Goal: Task Accomplishment & Management: Manage account settings

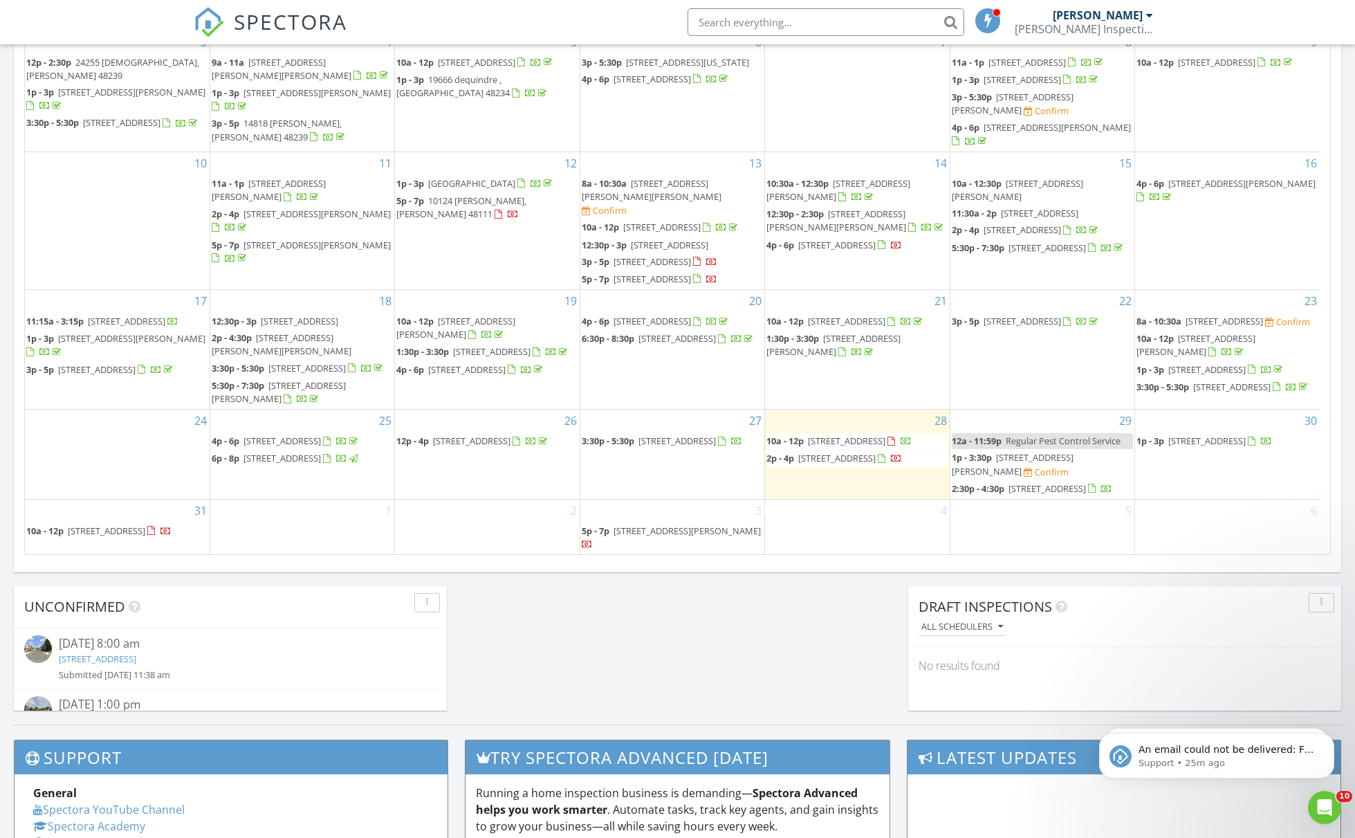
scroll to position [712, 0]
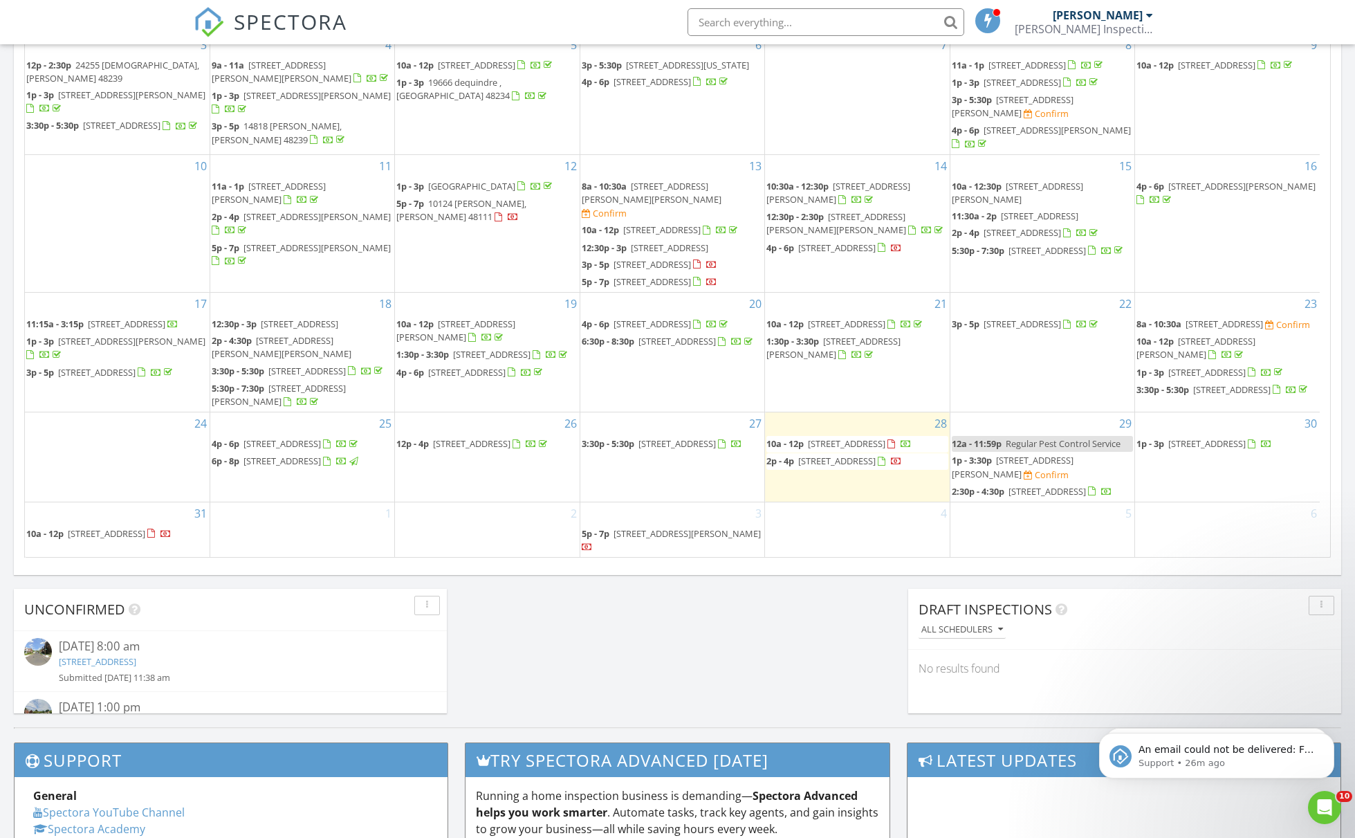
click at [939, 38] on li at bounding box center [822, 22] width 296 height 44
click at [938, 32] on input "text" at bounding box center [826, 22] width 277 height 28
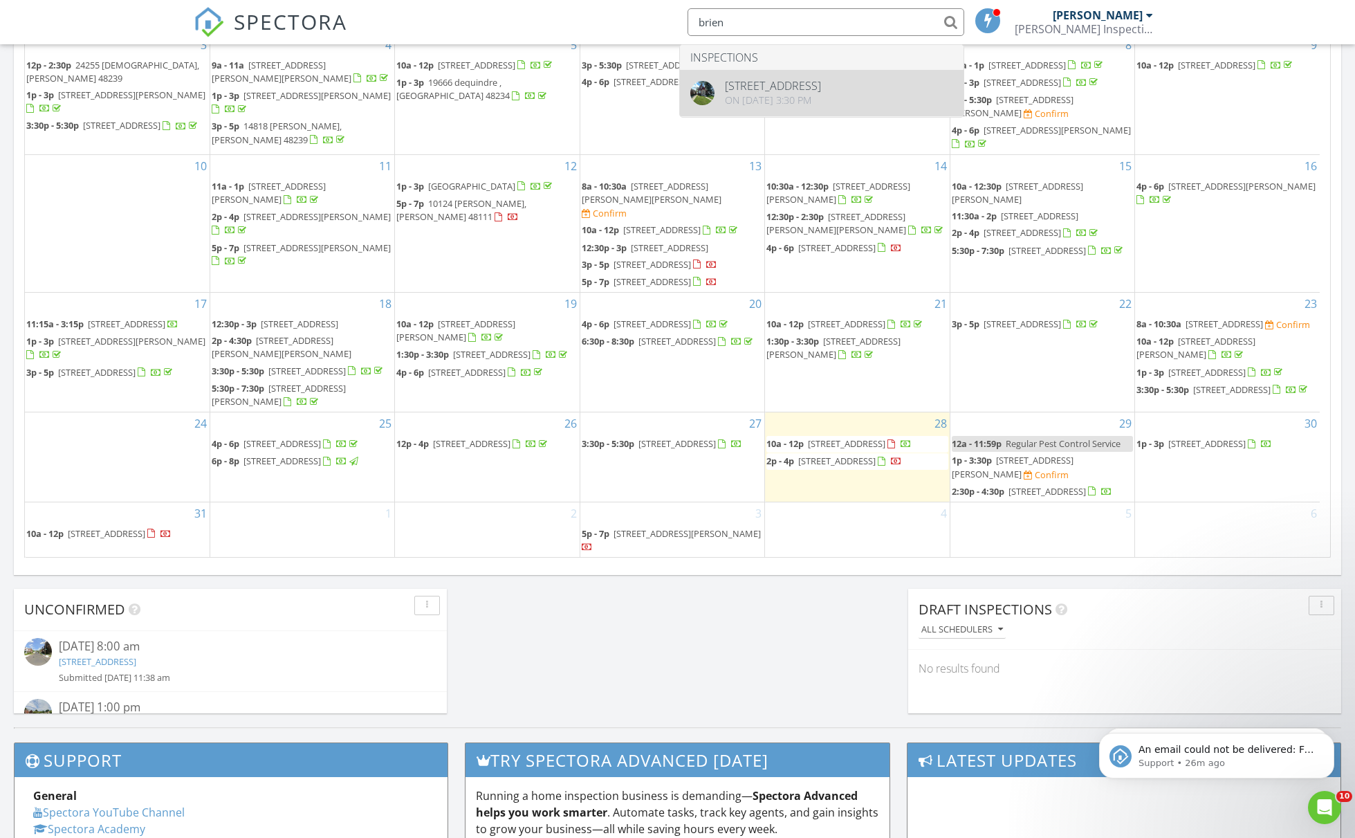
type input "brien"
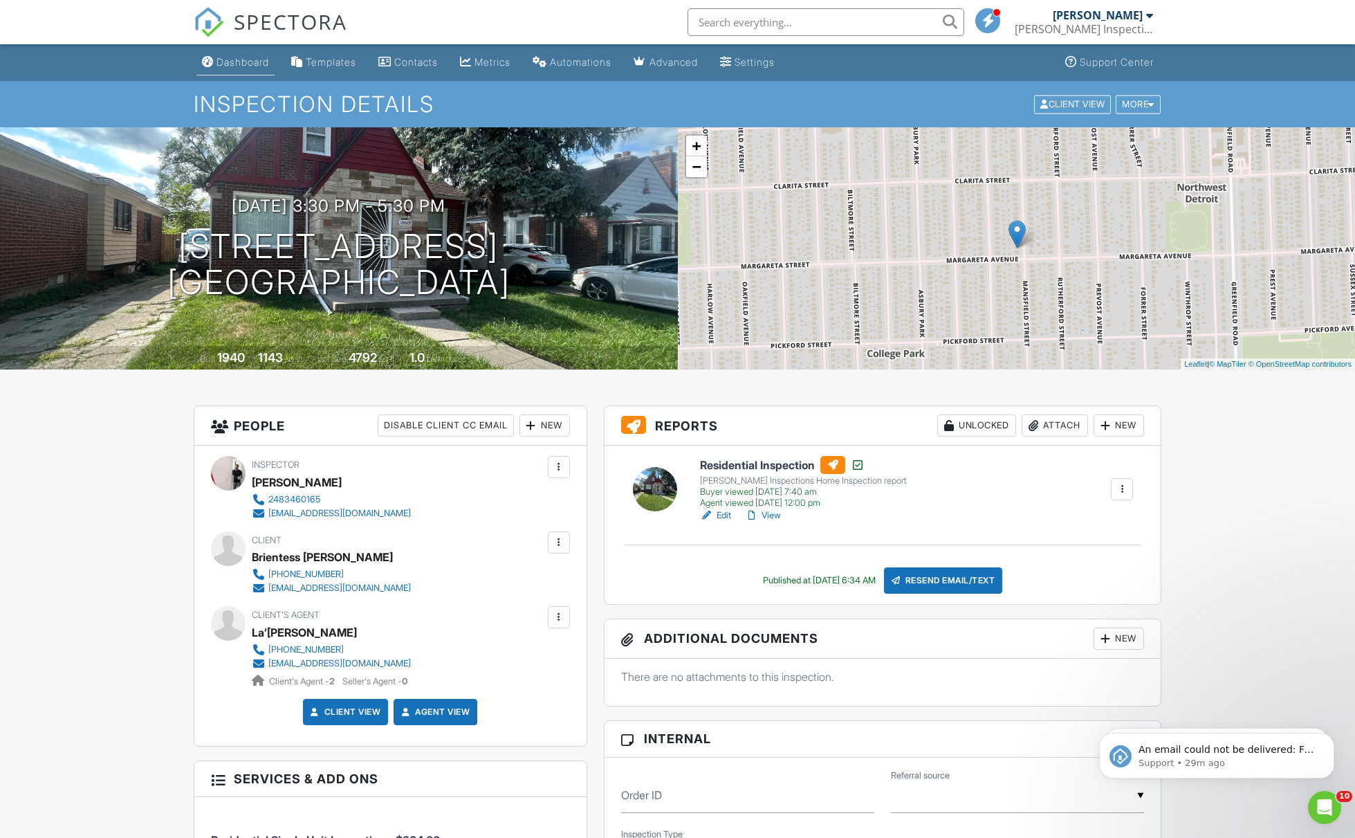
click at [268, 75] on link "Dashboard" at bounding box center [235, 63] width 78 height 26
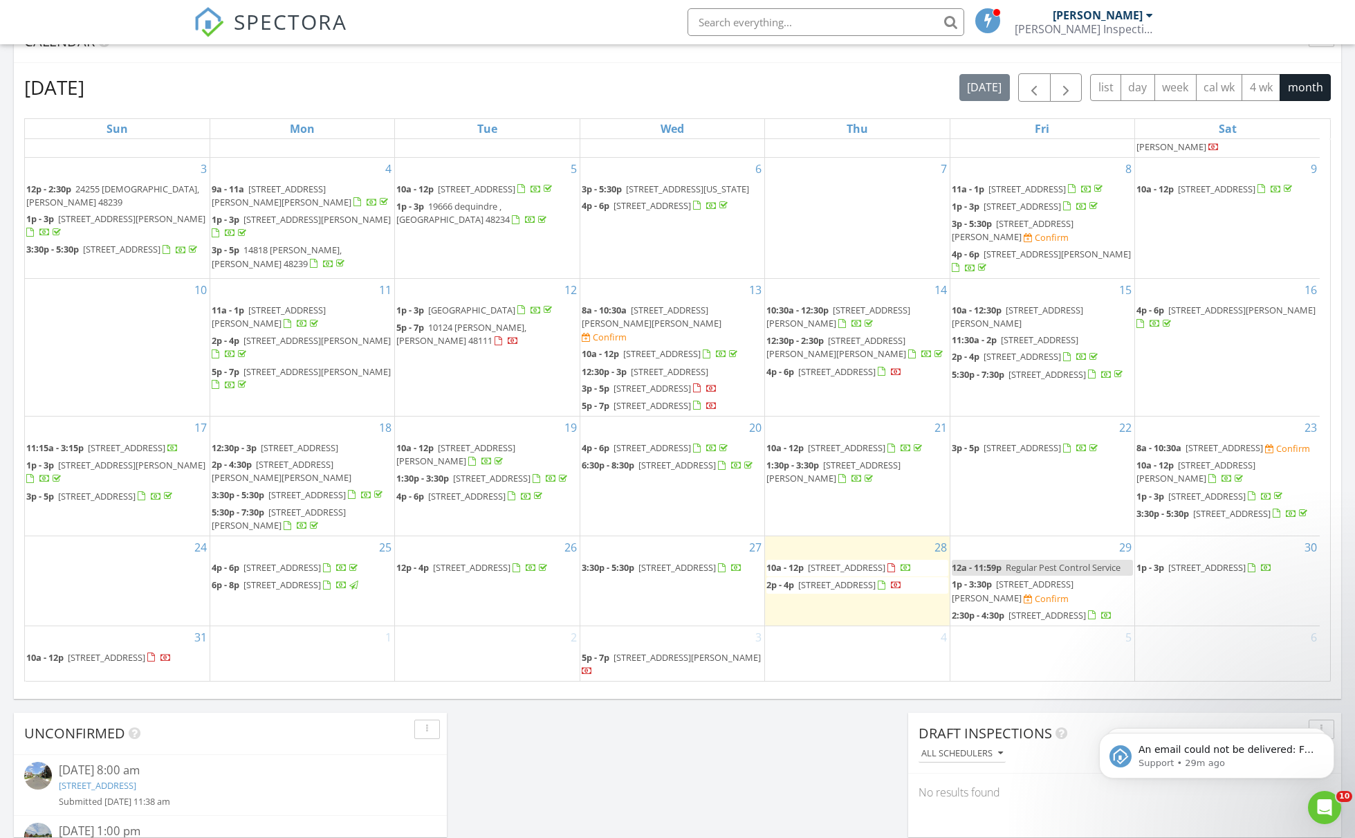
click at [681, 561] on span "811 Robinwood St, Pontiac 48340" at bounding box center [676, 567] width 77 height 12
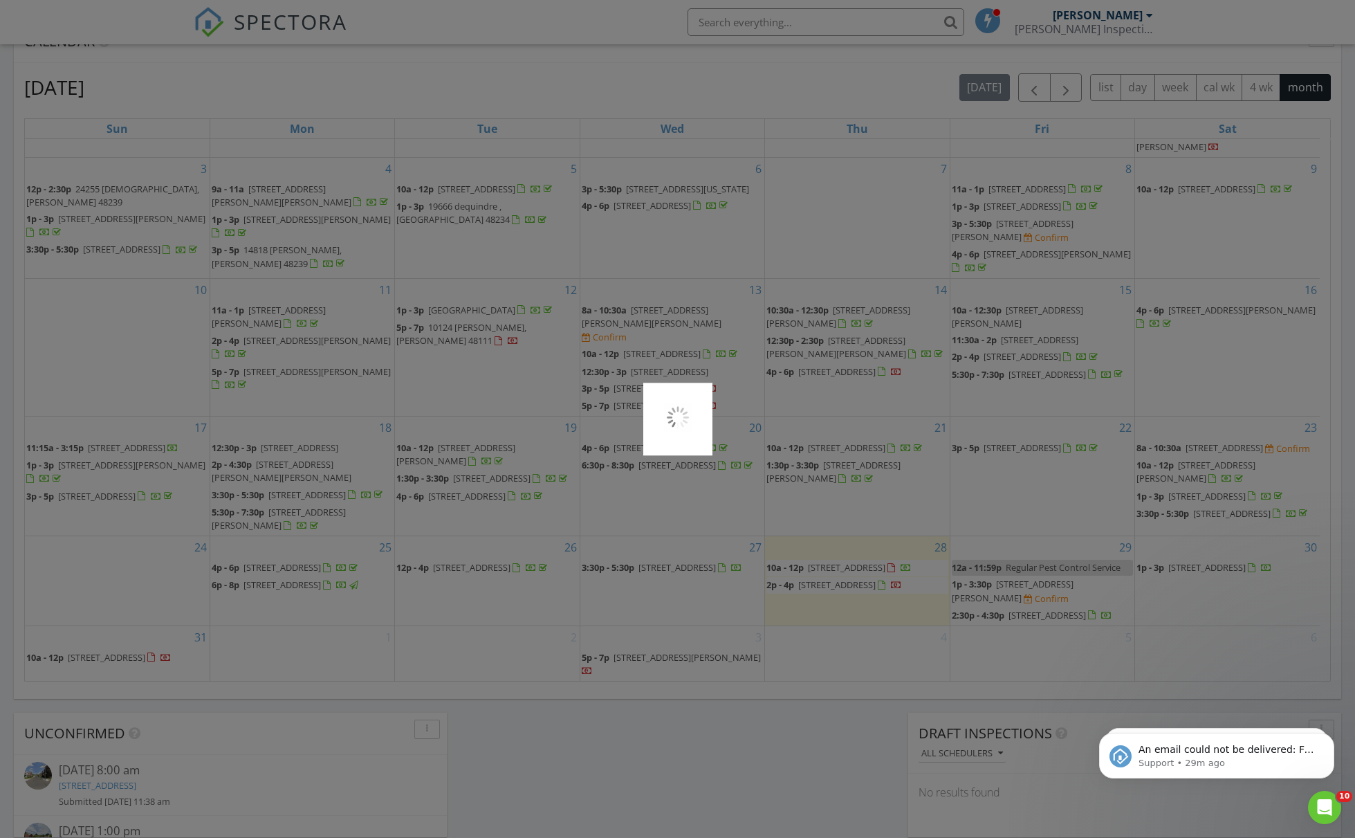
click at [465, 549] on div at bounding box center [677, 419] width 1355 height 838
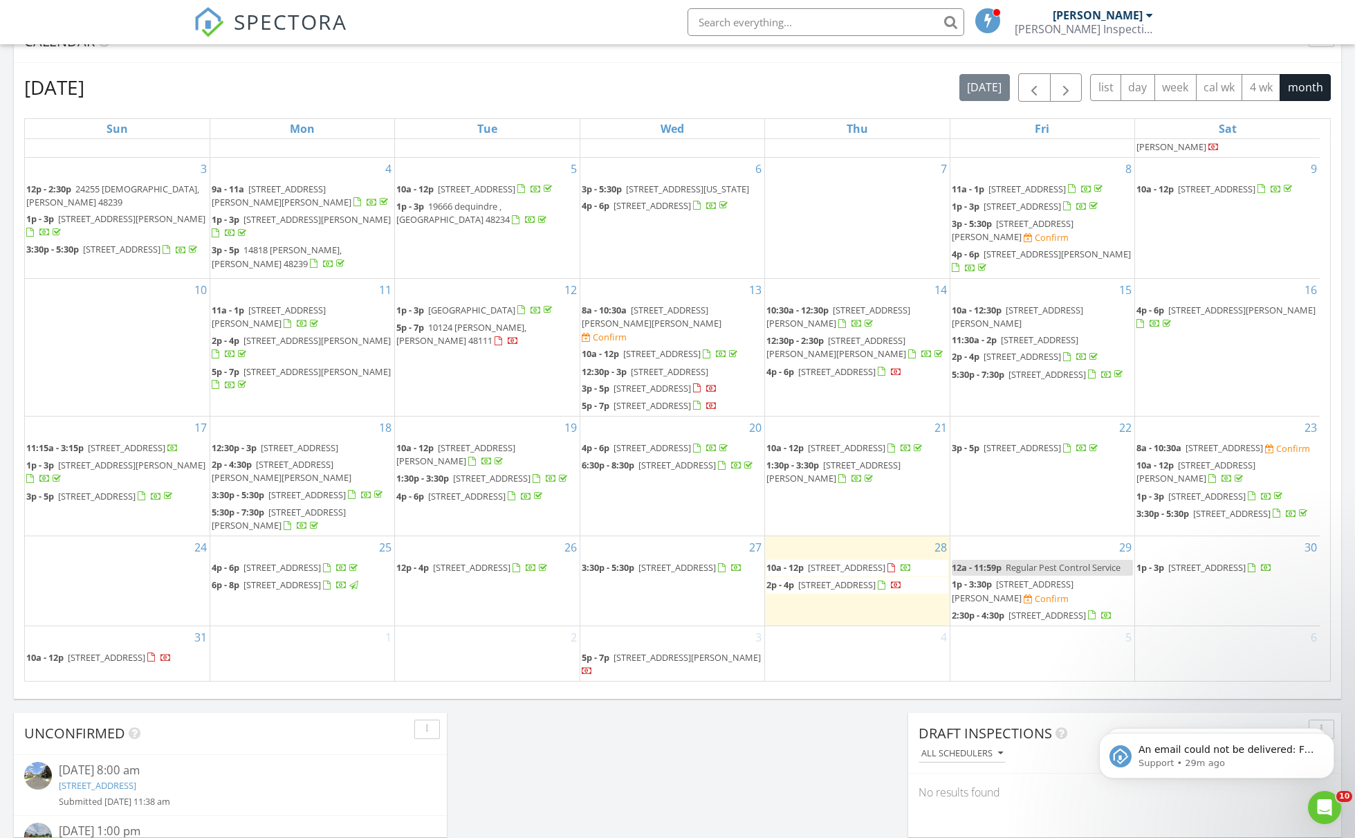
click at [435, 561] on span "19965 greenlawn, Detroit 48221" at bounding box center [471, 567] width 77 height 12
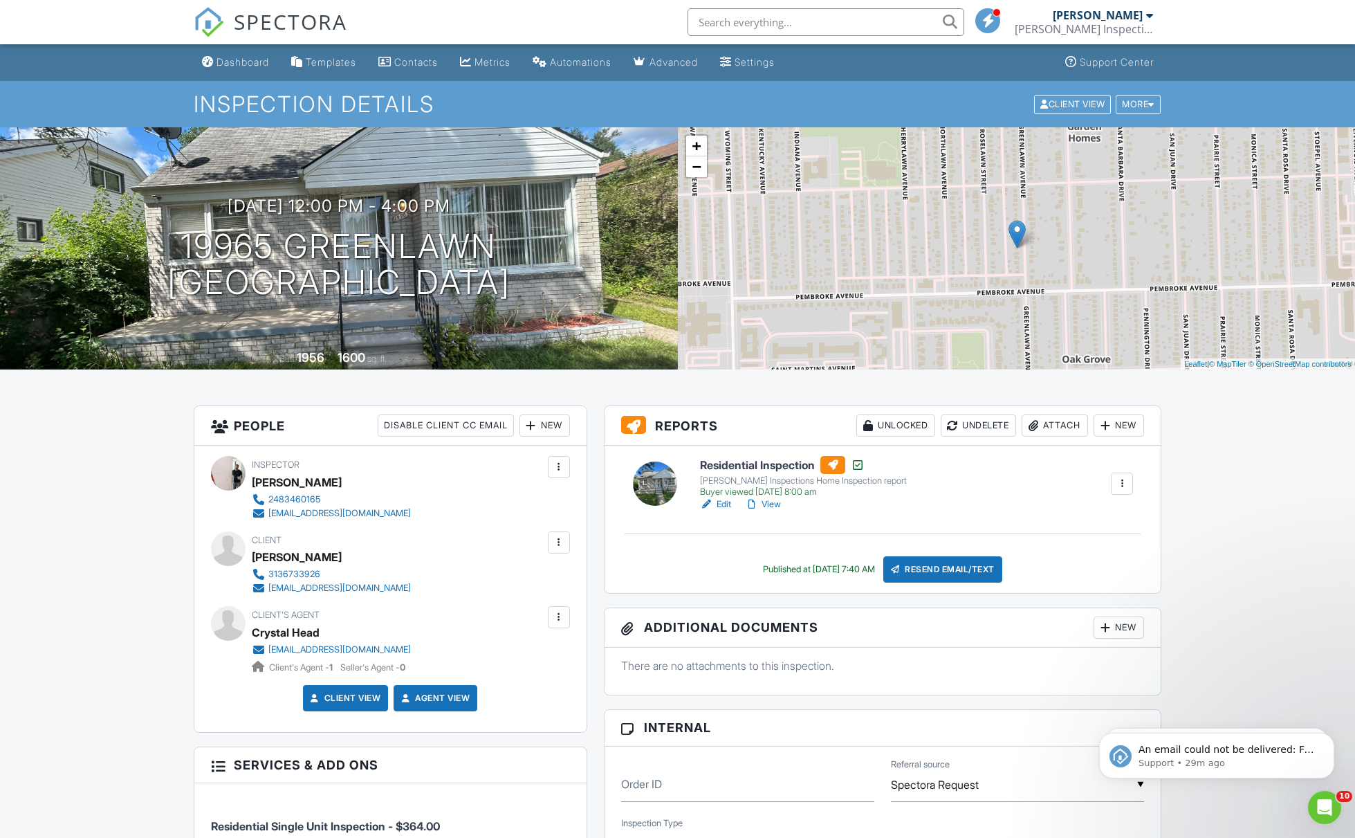
click at [556, 618] on div at bounding box center [559, 617] width 14 height 14
click at [477, 667] on li "Edit" at bounding box center [484, 659] width 154 height 35
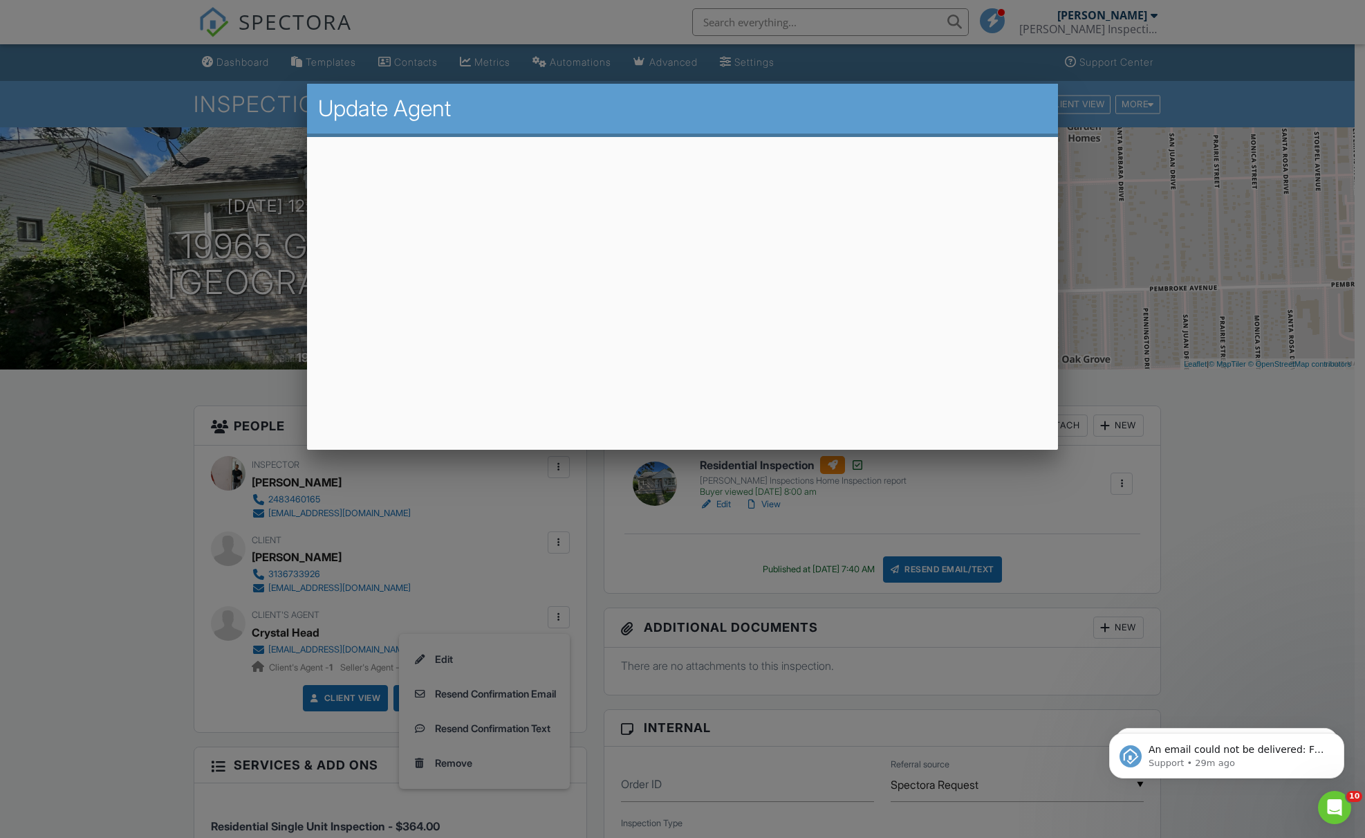
click at [501, 551] on div at bounding box center [682, 454] width 1365 height 1047
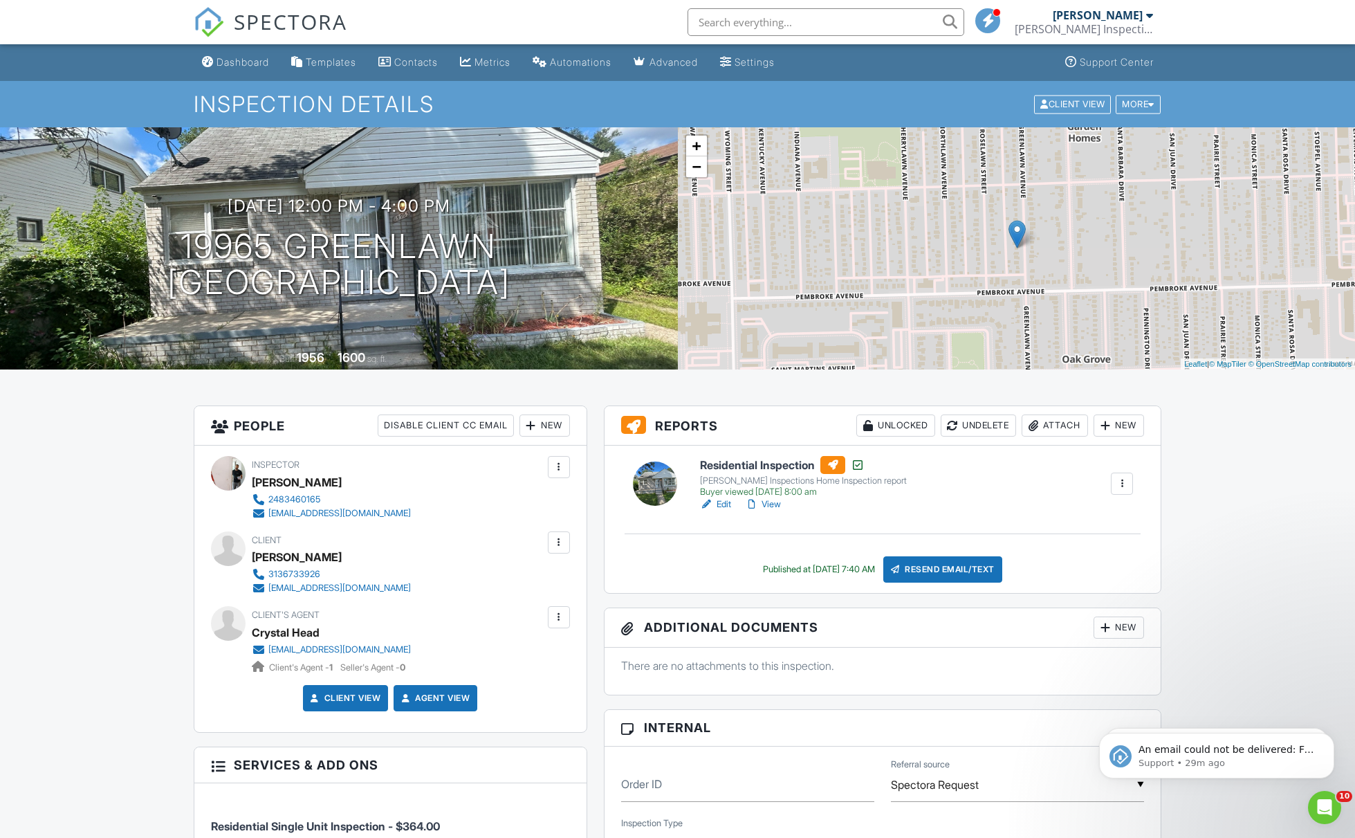
click at [548, 433] on div "New" at bounding box center [544, 425] width 50 height 22
click at [565, 470] on li "Client" at bounding box center [594, 467] width 136 height 35
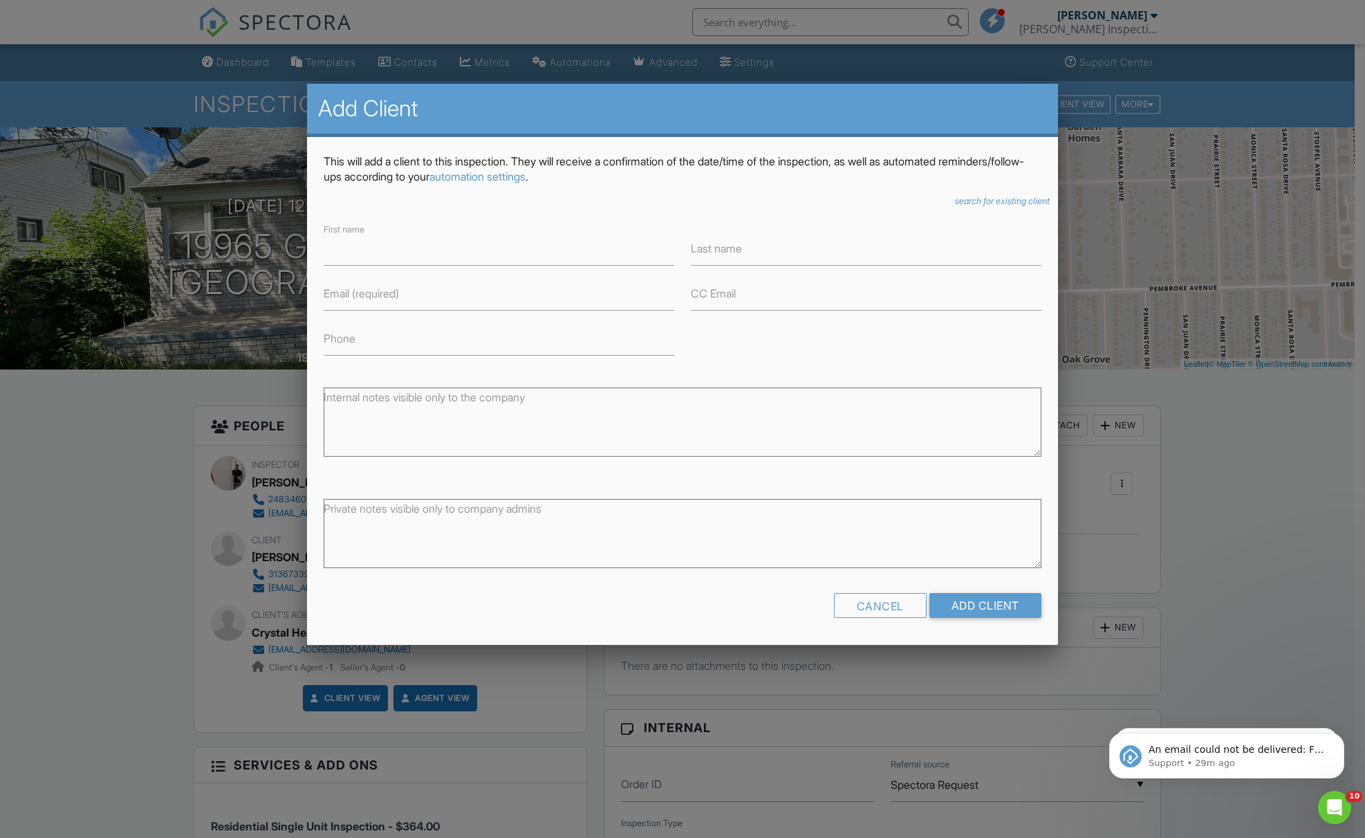
click at [972, 191] on div "This will add a client to this inspection. They will receive a confirmation of …" at bounding box center [682, 391] width 751 height 508
click at [977, 202] on icon "search for existing client" at bounding box center [1002, 201] width 95 height 10
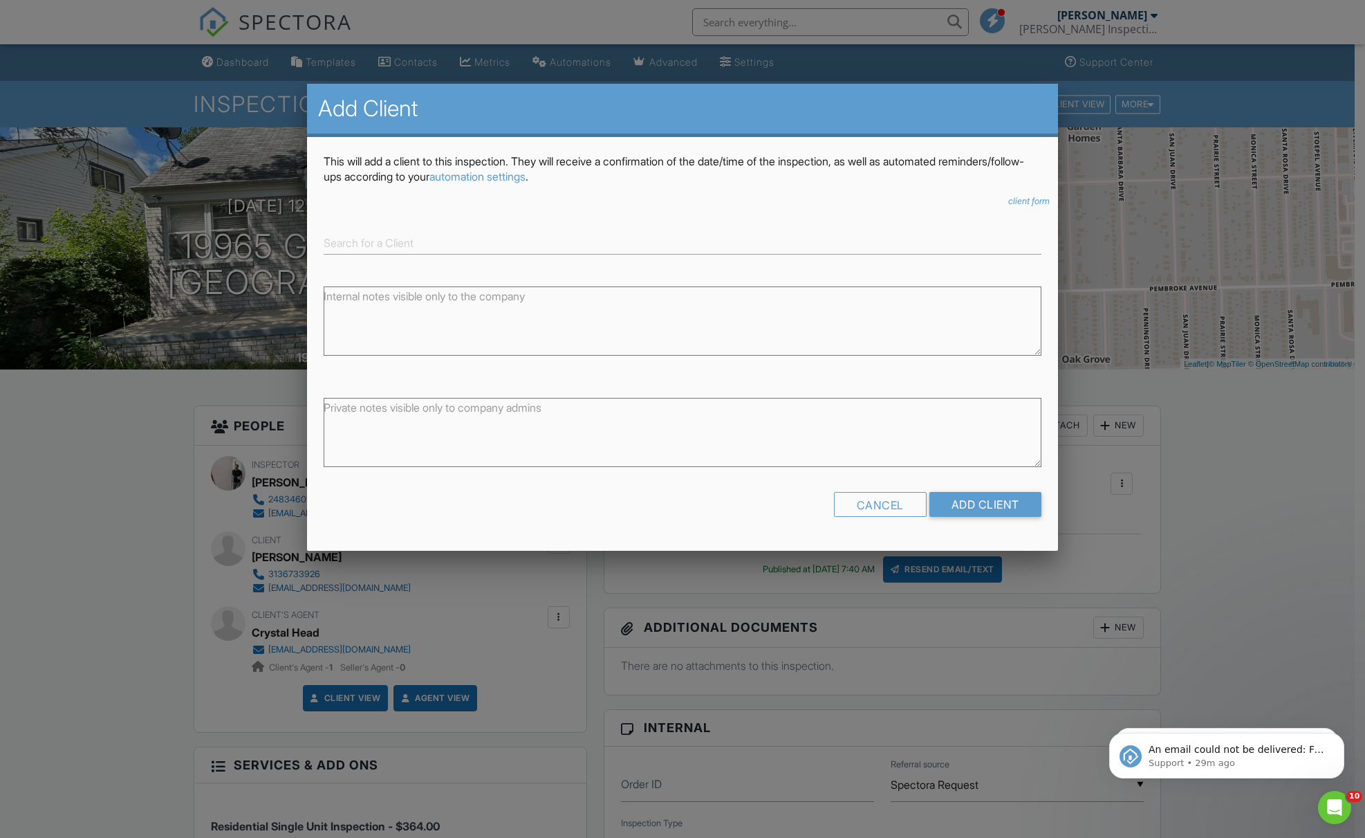
click at [901, 490] on form "First name Last name Email (required) CC Email Phone Internal notes visible onl…" at bounding box center [683, 374] width 718 height 306
click at [899, 494] on div "Cancel" at bounding box center [880, 504] width 93 height 25
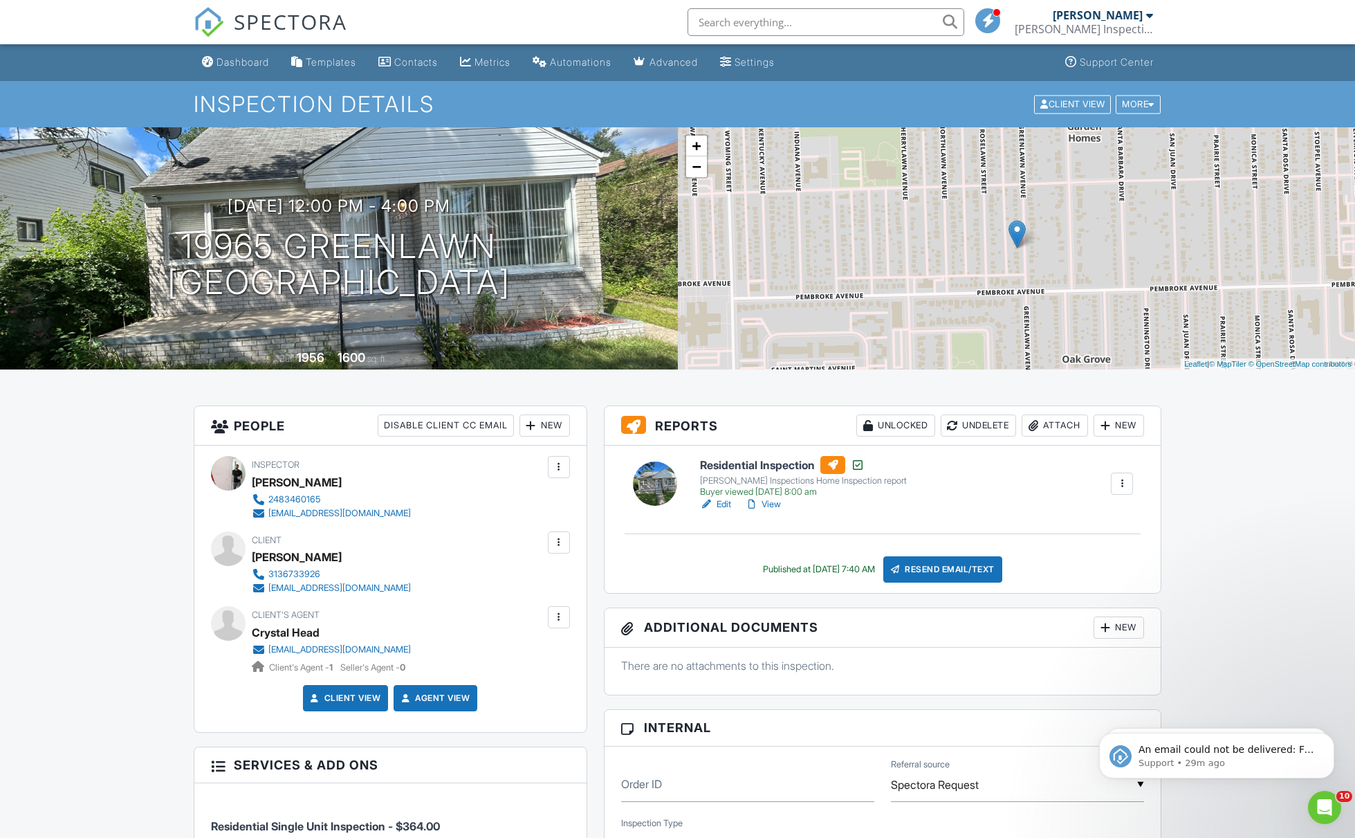
click at [553, 420] on div "New" at bounding box center [544, 425] width 50 height 22
click at [373, 670] on span "Seller's Agent - 0" at bounding box center [372, 667] width 65 height 10
click at [558, 604] on div "Inspector Kenneth Russ 2483460165 kruss@russinspections.com Make Primary Inspec…" at bounding box center [390, 588] width 392 height 286
click at [558, 610] on div at bounding box center [559, 617] width 14 height 14
click at [344, 641] on div "Crystal Head" at bounding box center [337, 632] width 170 height 21
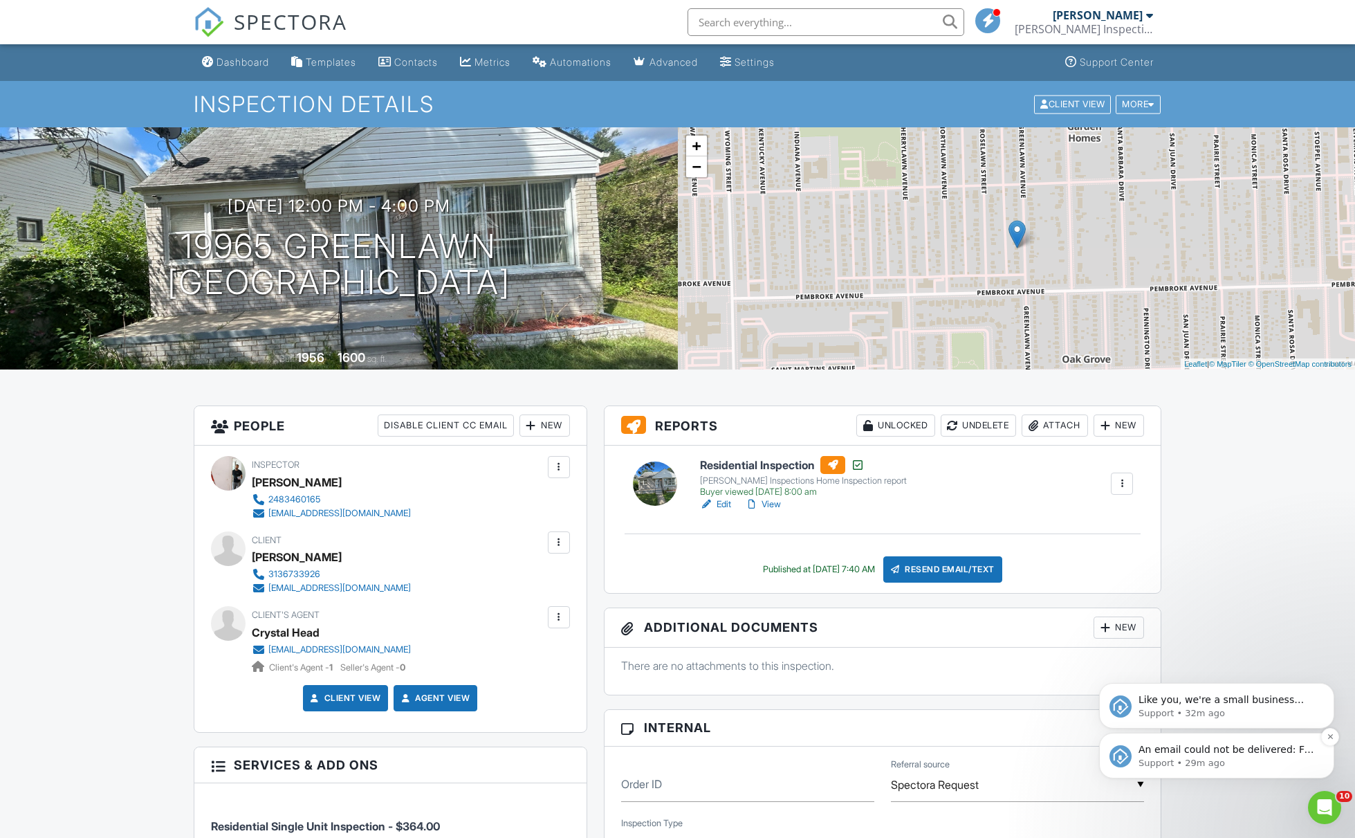
click at [1157, 744] on p "An email could not be delivered: For more information, view Why emails don't ge…" at bounding box center [1228, 750] width 178 height 14
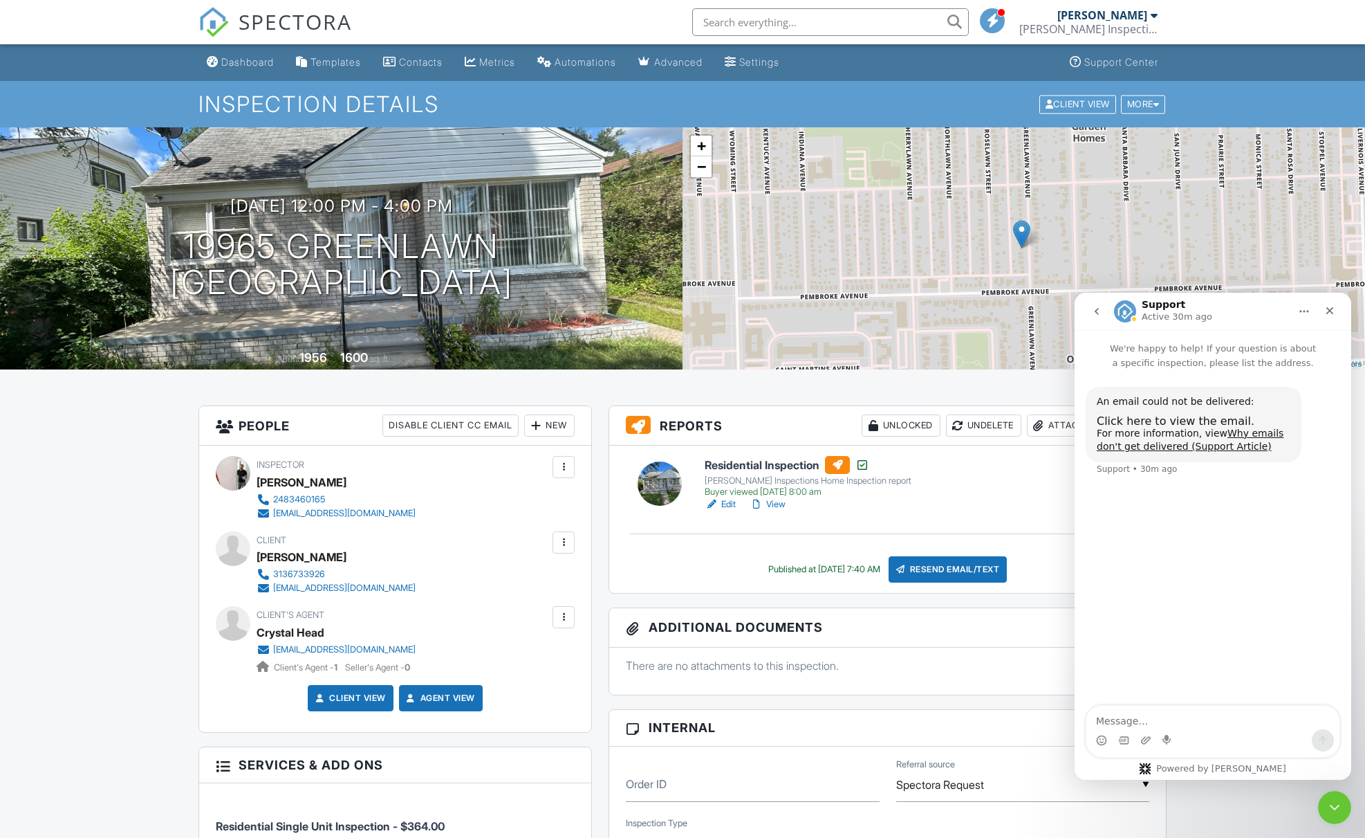
click at [539, 700] on div "Client View Agent View" at bounding box center [396, 703] width 376 height 37
click at [544, 654] on div "Client's Agent Crystal Head crystal@legacyrc.com Client's Agent - 1 Seller's Ag…" at bounding box center [395, 640] width 359 height 68
click at [1329, 313] on icon "Close" at bounding box center [1330, 310] width 11 height 11
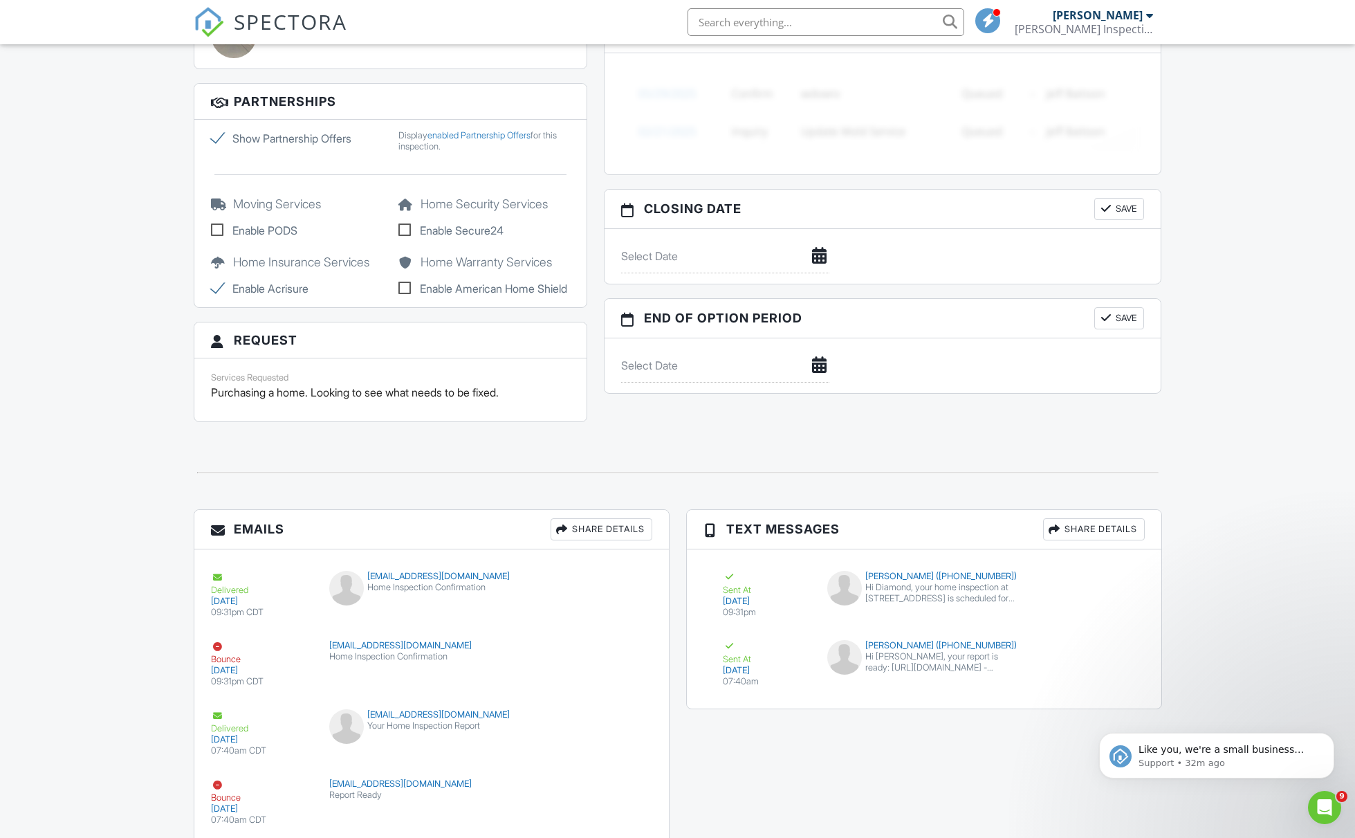
scroll to position [1238, 0]
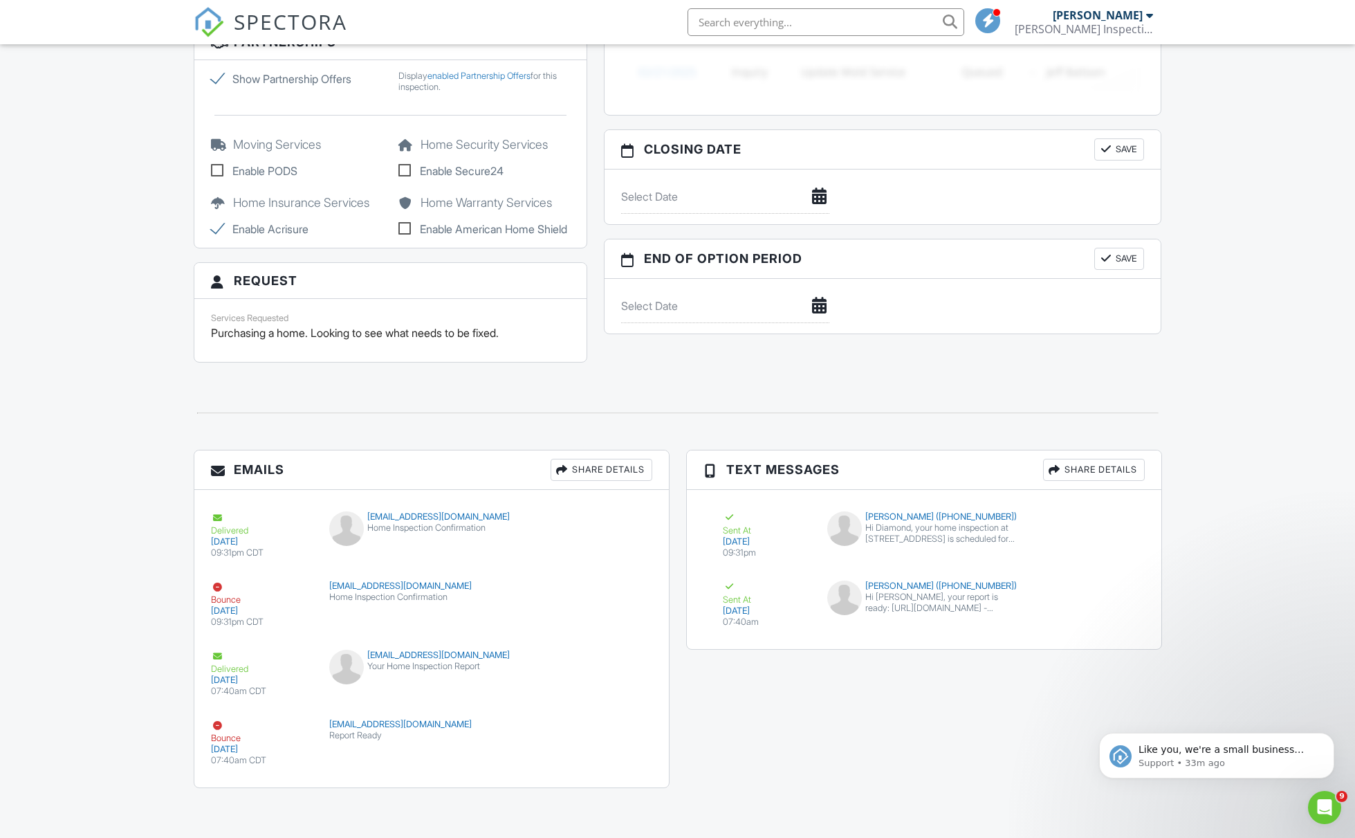
click at [855, 28] on input "text" at bounding box center [826, 22] width 277 height 28
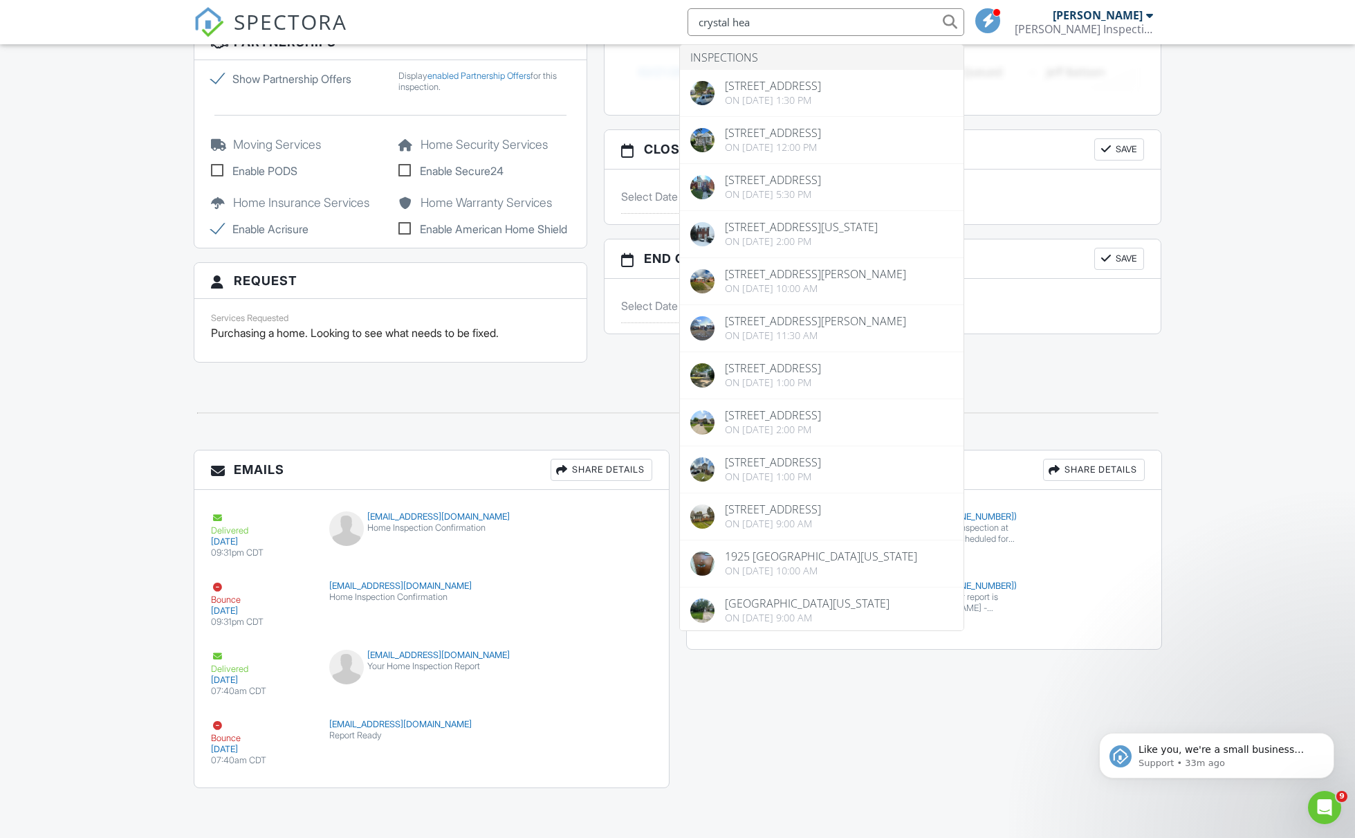
type input "crystal head"
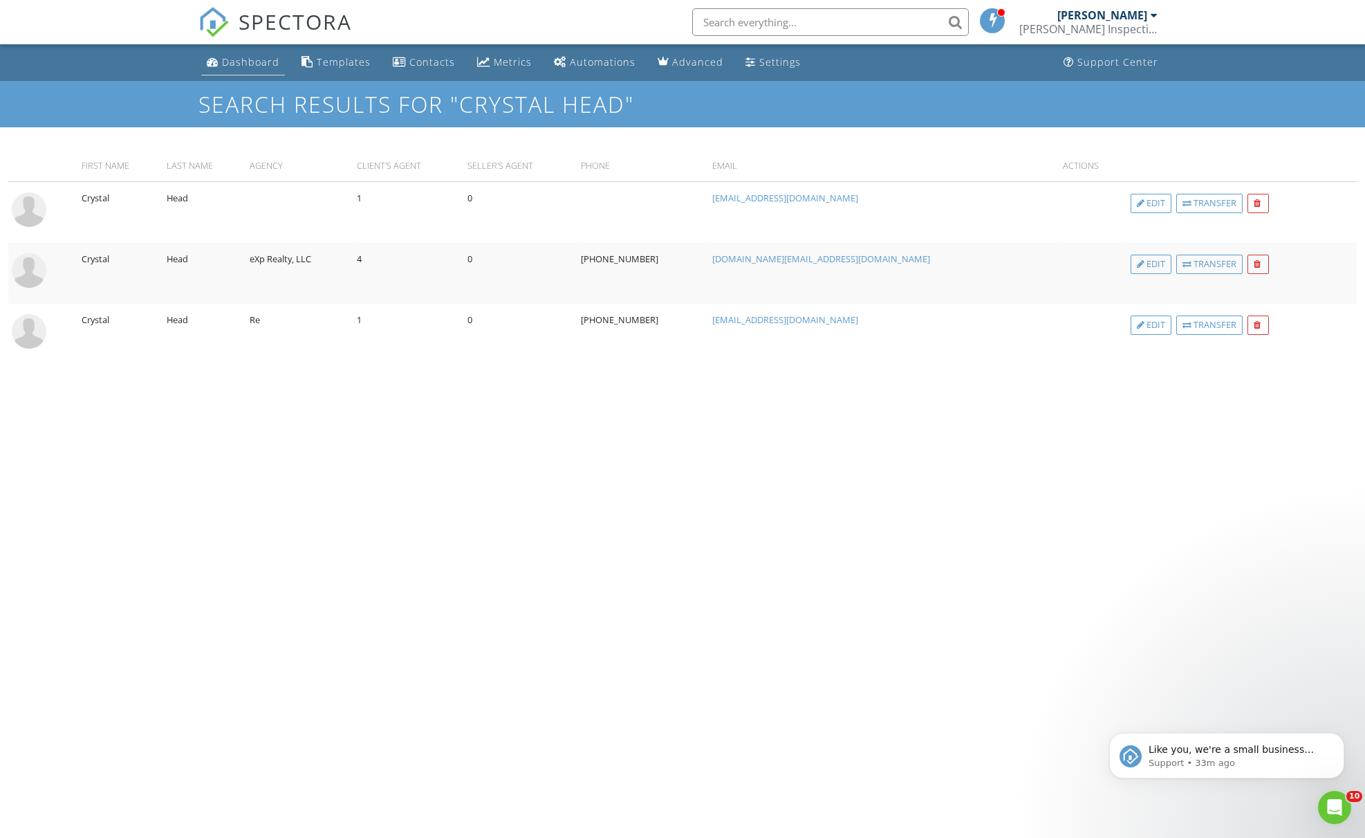
click at [271, 69] on link "Dashboard" at bounding box center [243, 63] width 84 height 26
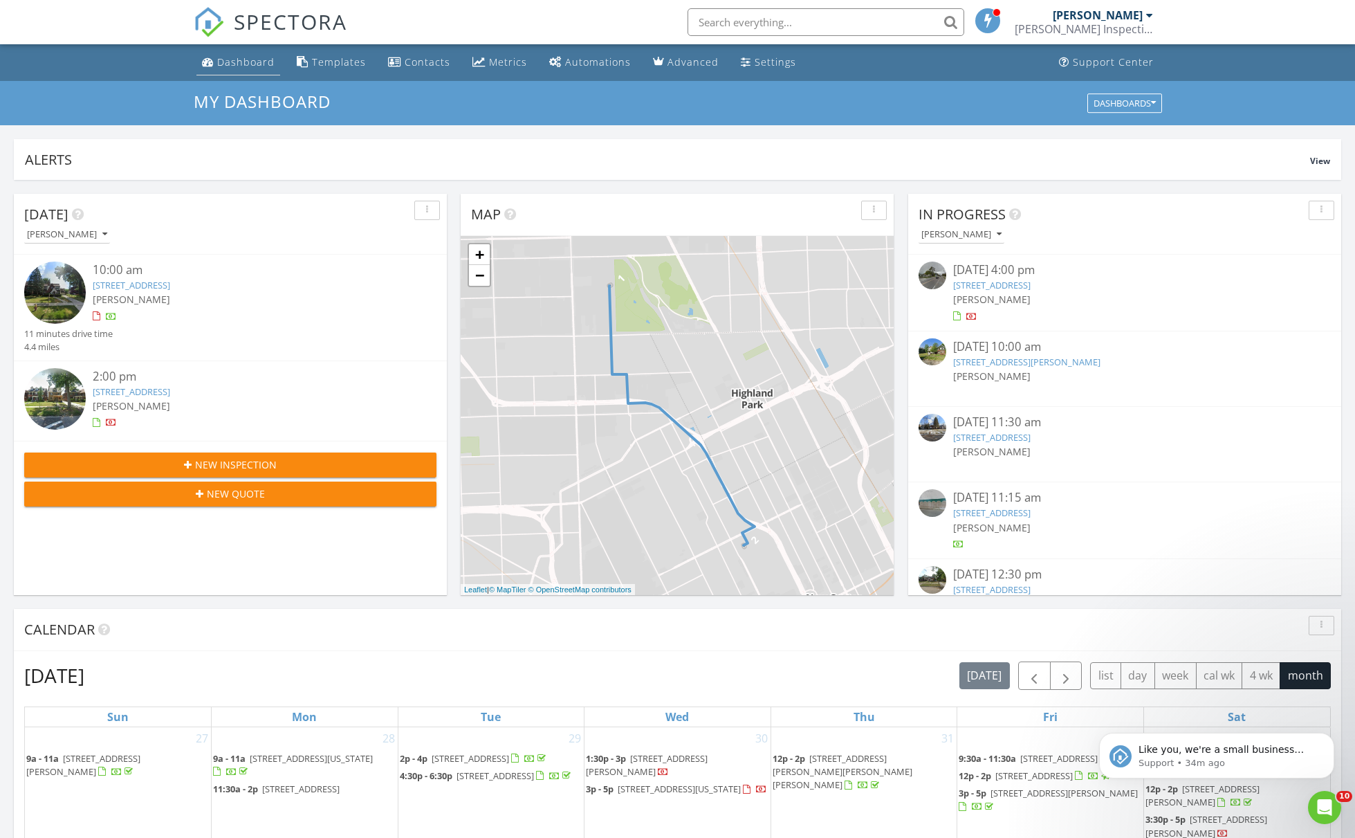
click at [259, 59] on div "Dashboard" at bounding box center [245, 61] width 57 height 13
click at [246, 64] on div "Dashboard" at bounding box center [245, 61] width 57 height 13
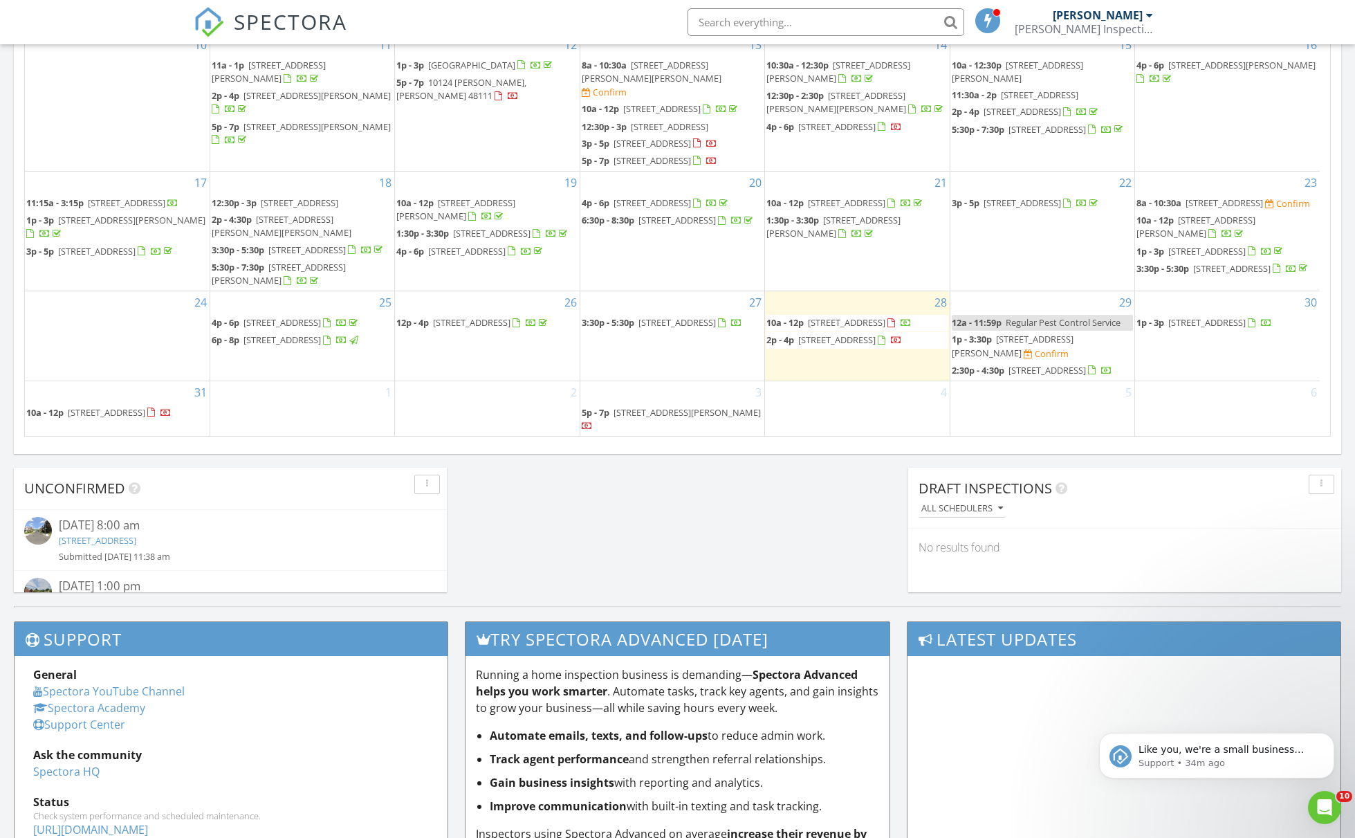
scroll to position [836, 0]
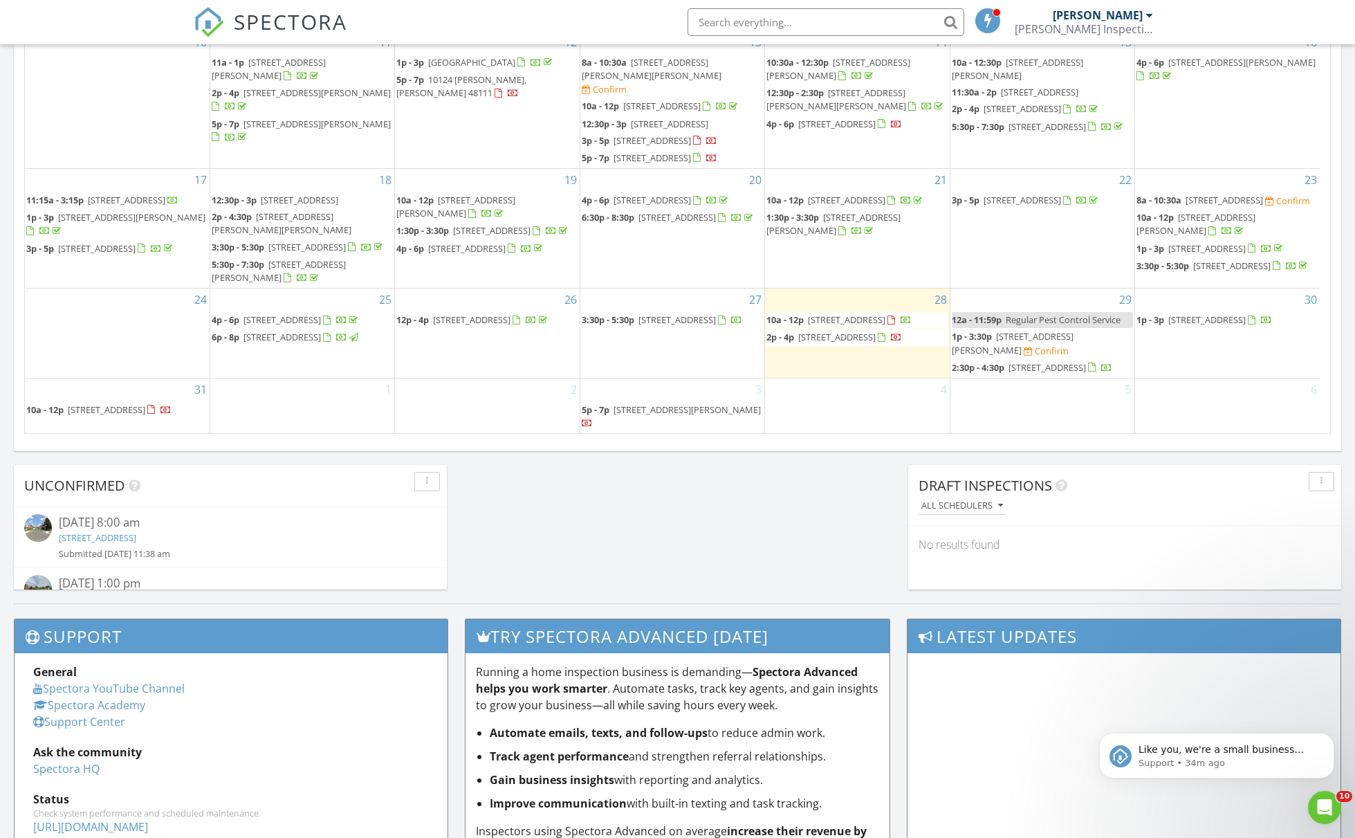
click at [885, 313] on span "18330 Parkside St, Detroit 48221" at bounding box center [846, 319] width 77 height 12
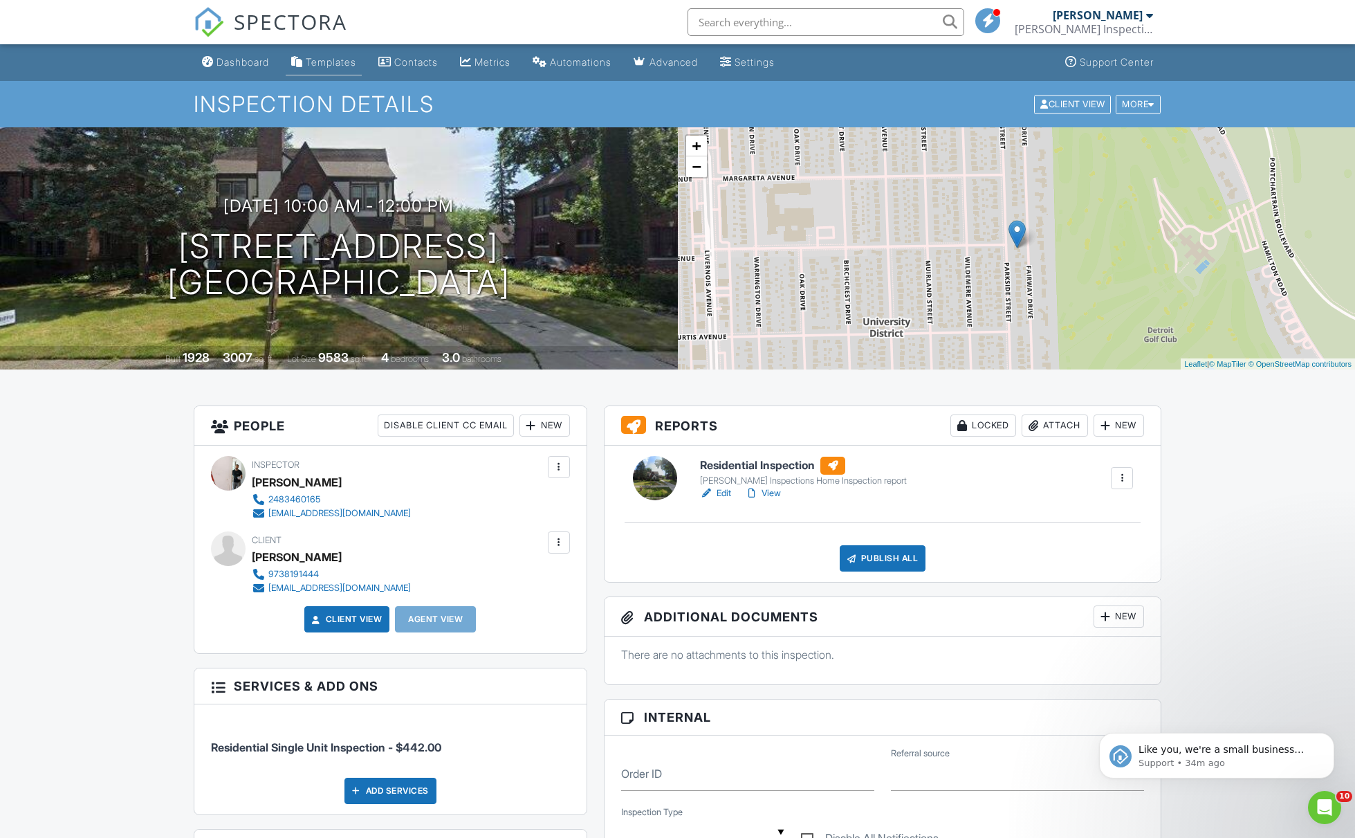
click at [338, 75] on li "Templates" at bounding box center [324, 62] width 82 height 37
click at [340, 68] on link "Templates" at bounding box center [324, 63] width 76 height 26
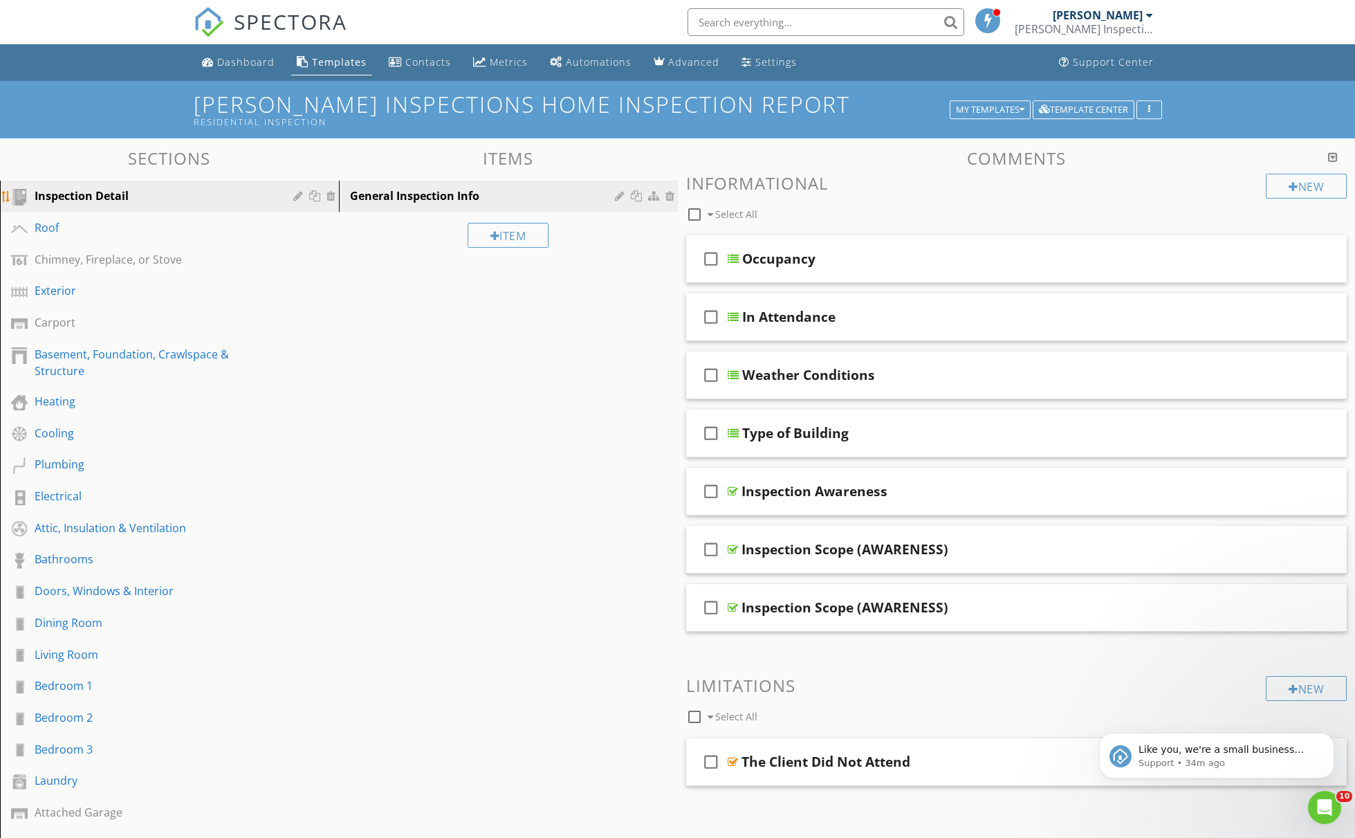
click at [95, 194] on div "Inspection Detail" at bounding box center [154, 195] width 239 height 17
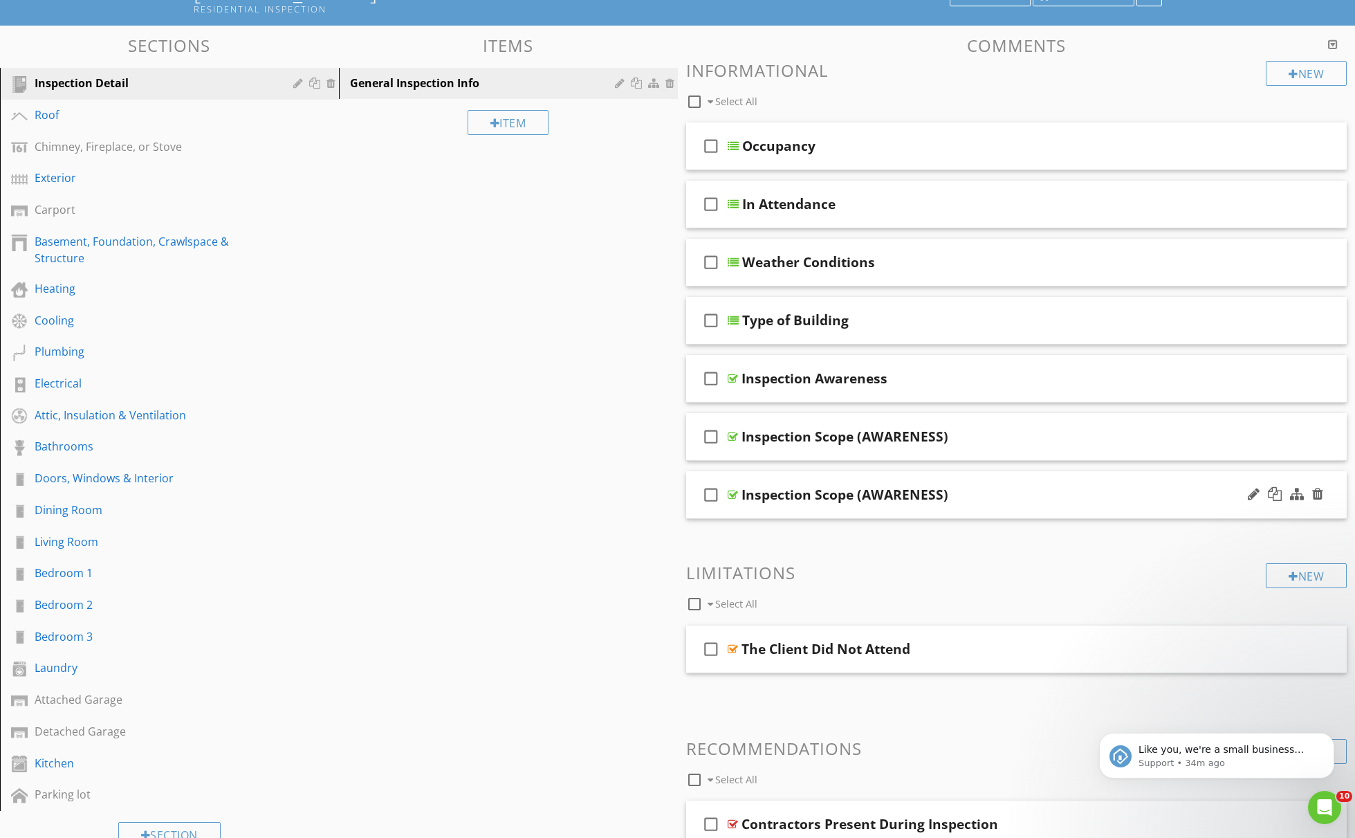
click at [712, 491] on icon "check_box_outline_blank" at bounding box center [711, 494] width 22 height 33
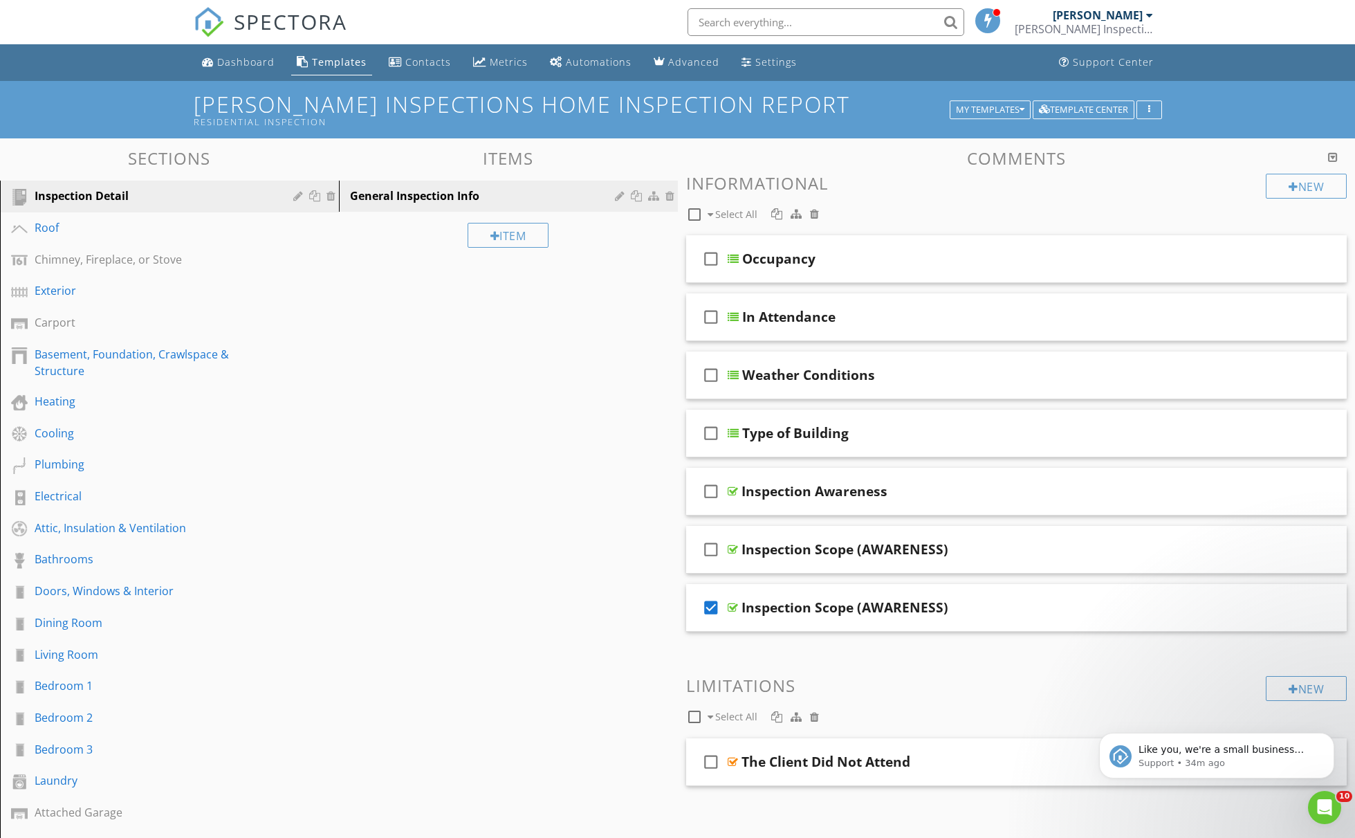
click at [579, 528] on div "Sections Inspection Detail Roof Chimney, Fireplace, or Stove Exterior Carport B…" at bounding box center [677, 615] width 1355 height 955
click at [257, 64] on div "Dashboard" at bounding box center [245, 61] width 57 height 13
